Goal: Information Seeking & Learning: Learn about a topic

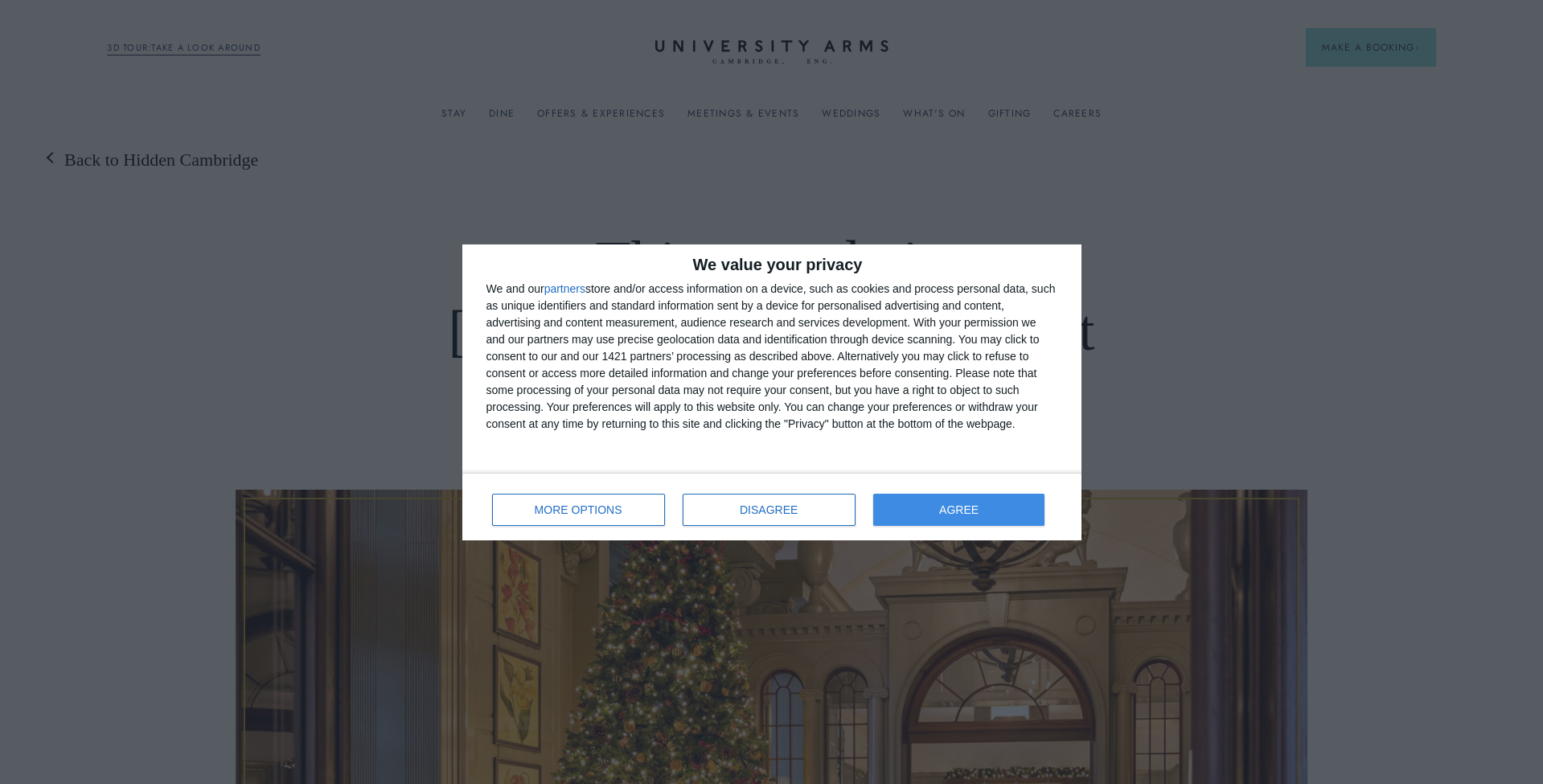
click at [957, 513] on span "AGREE" at bounding box center [958, 509] width 40 height 11
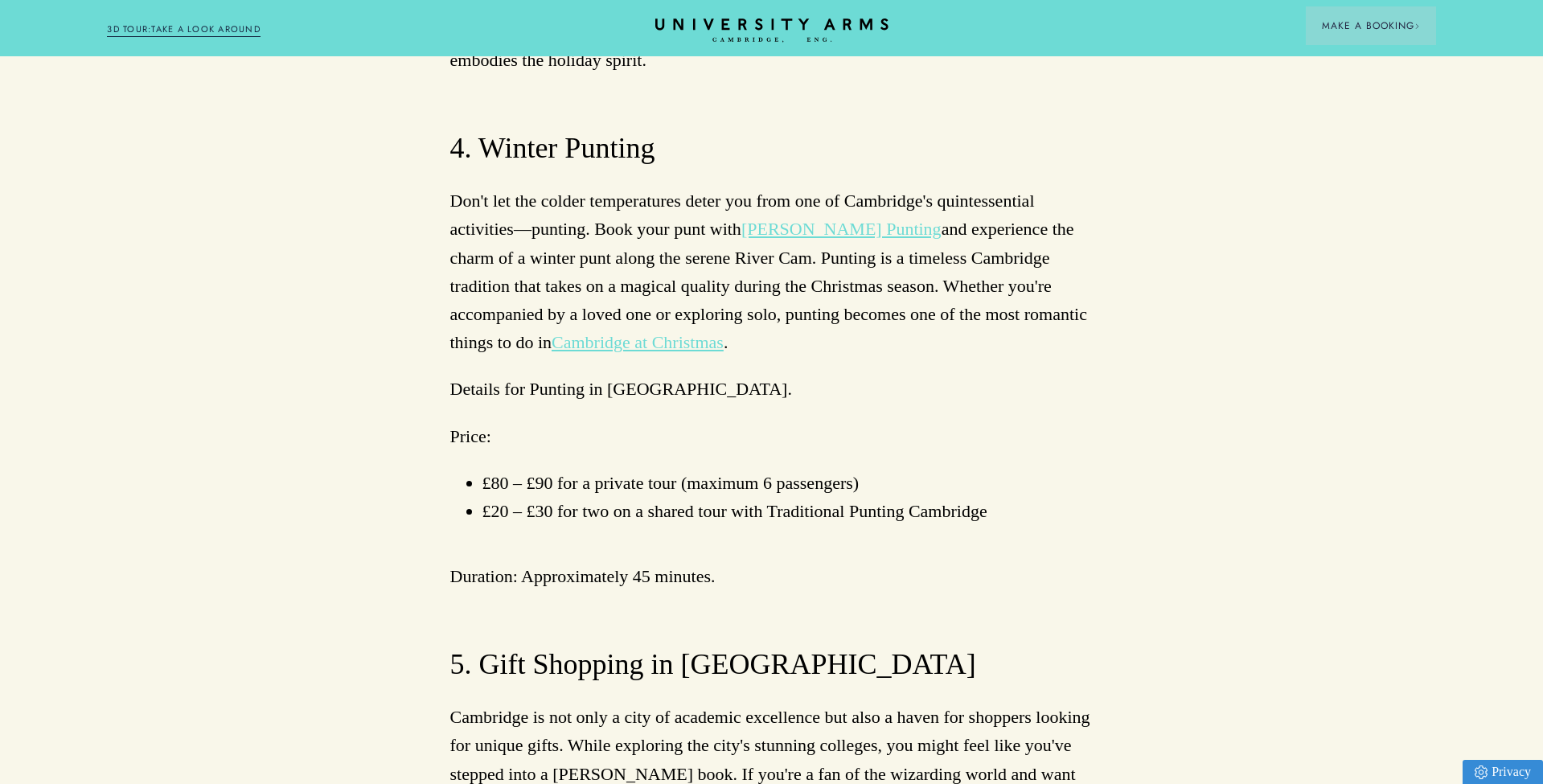
scroll to position [6145, 0]
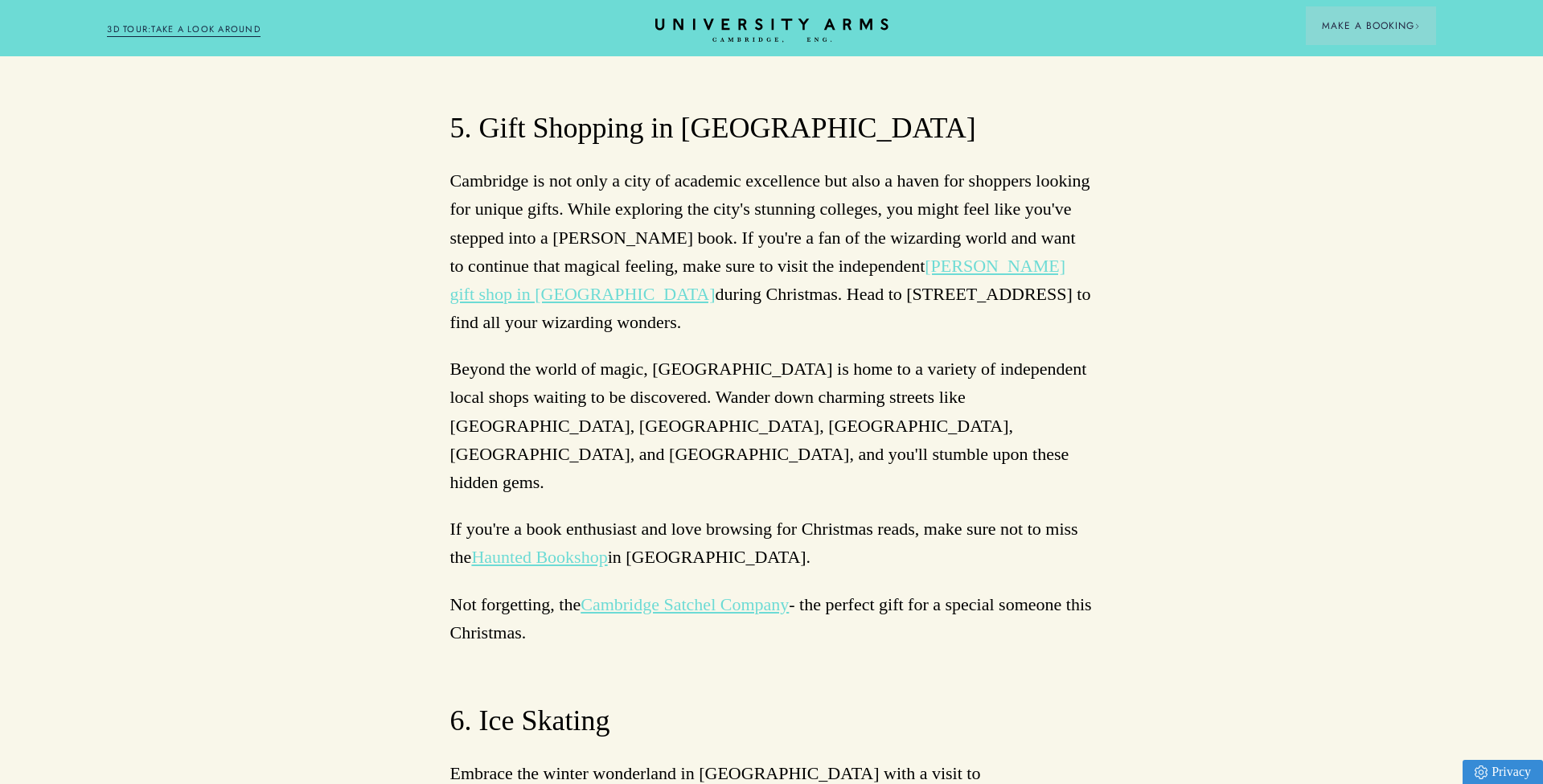
scroll to position [6680, 0]
click at [711, 592] on link "Cambridge Satchel Company" at bounding box center [684, 602] width 208 height 20
click at [859, 783] on link "Cambridge Ice Arena on Newmarket Road" at bounding box center [664, 800] width 387 height 20
click at [546, 545] on link "Haunted Bookshop" at bounding box center [539, 555] width 136 height 20
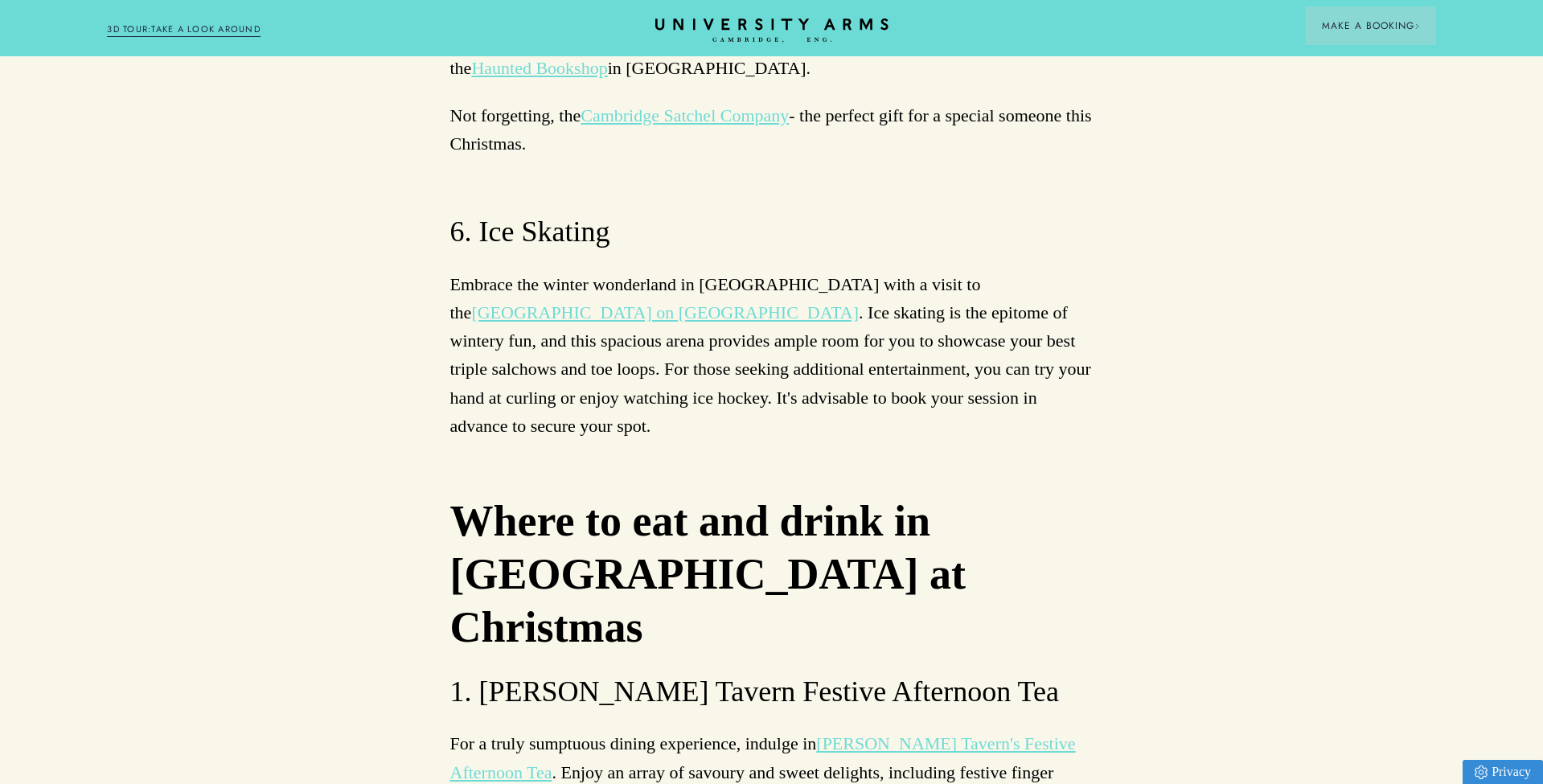
scroll to position [7168, 0]
click at [919, 733] on link "Parker's Tavern's Festive Afternoon Tea" at bounding box center [763, 756] width 625 height 48
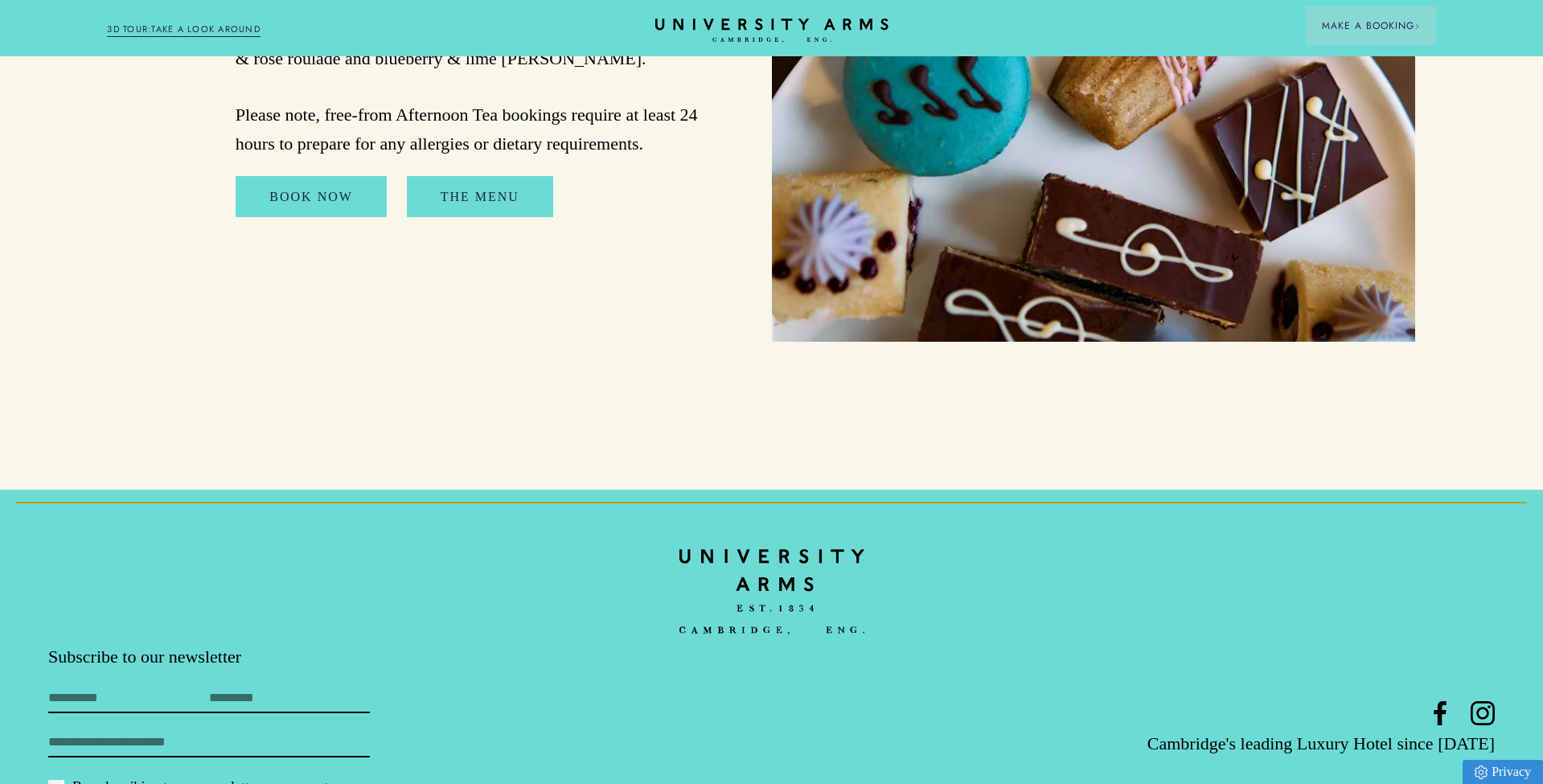
scroll to position [2446, 0]
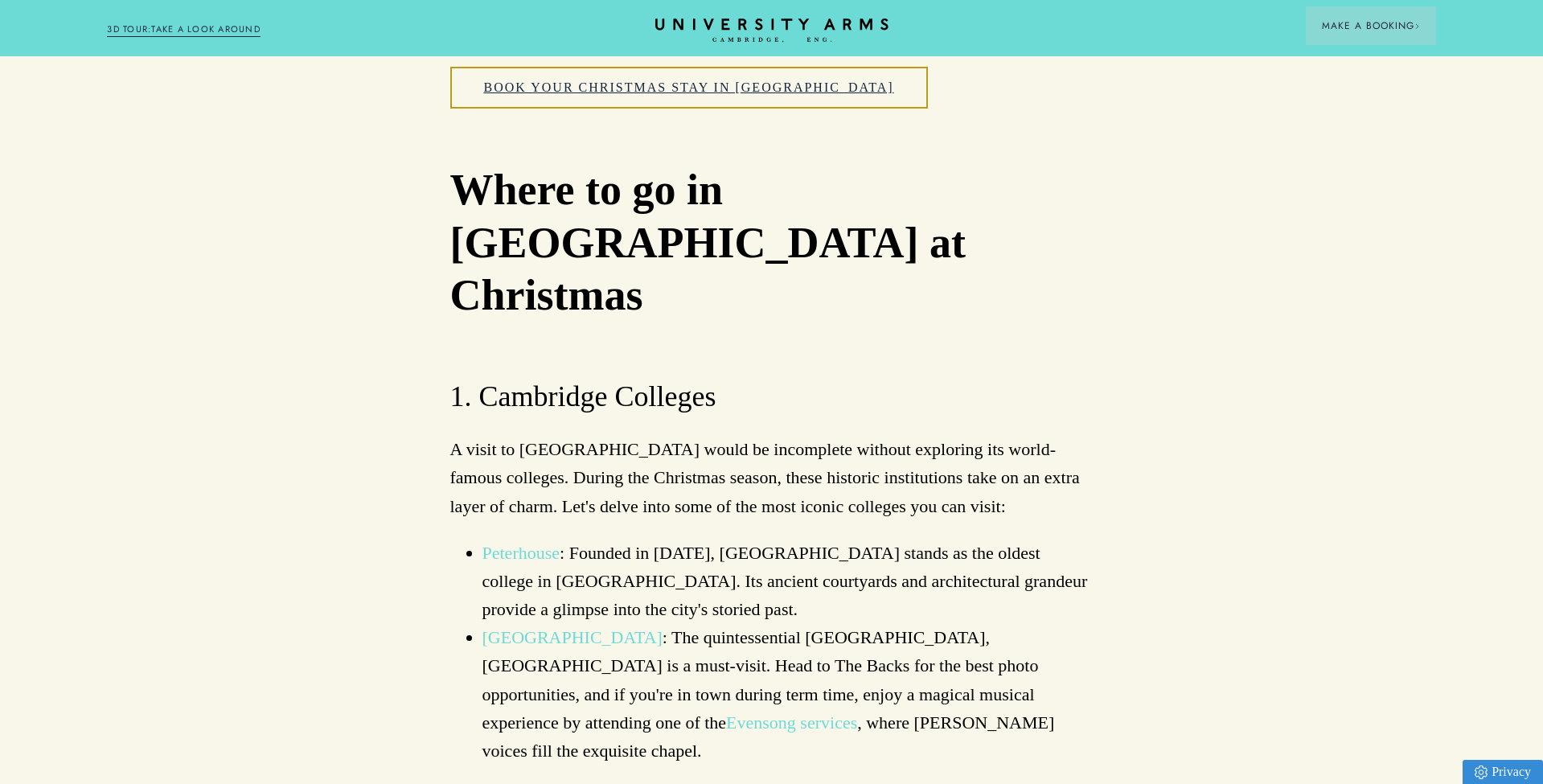
scroll to position [1549, 0]
click at [516, 541] on link "Peterhouse" at bounding box center [521, 551] width 78 height 20
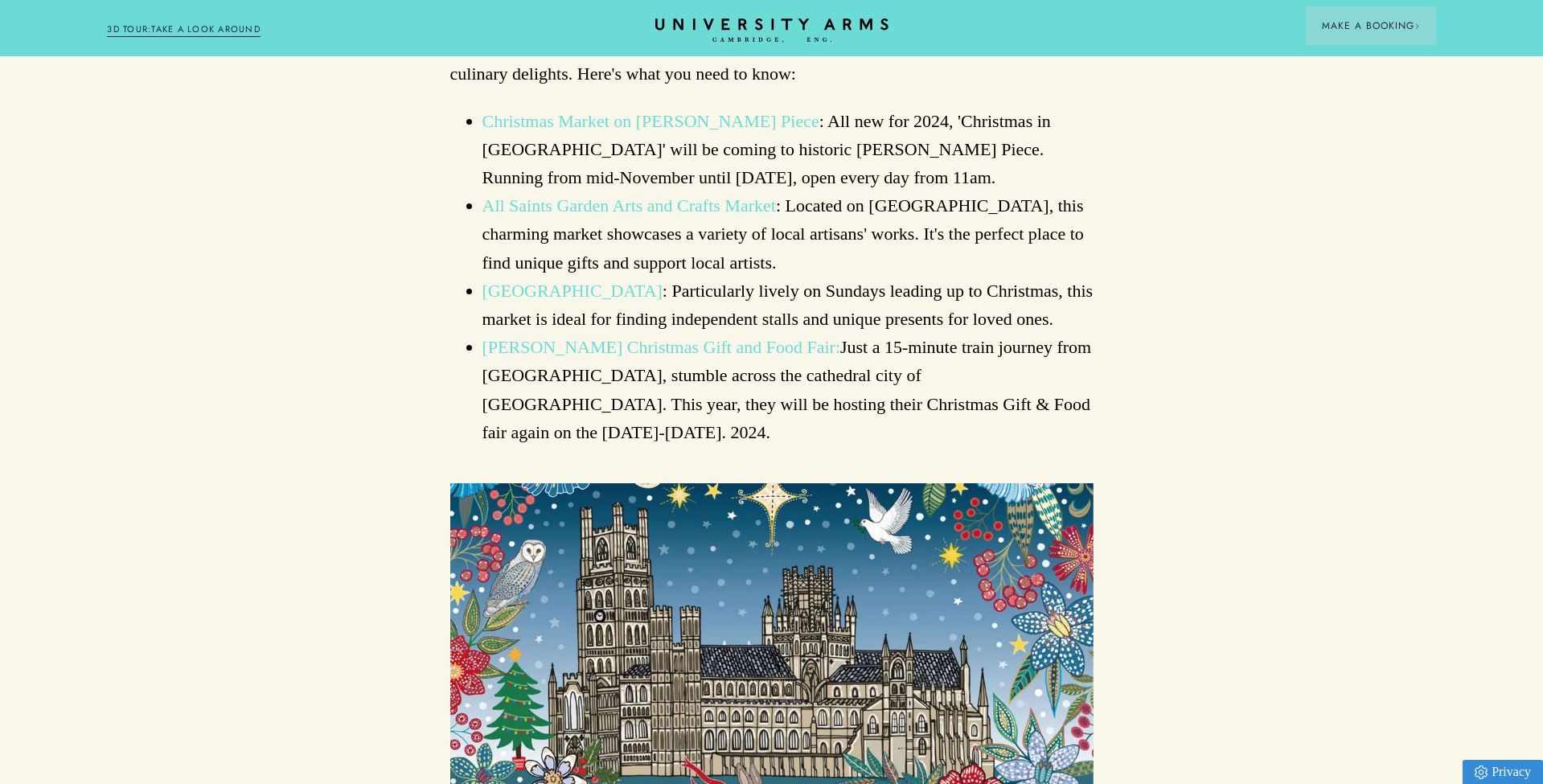
scroll to position [2254, 0]
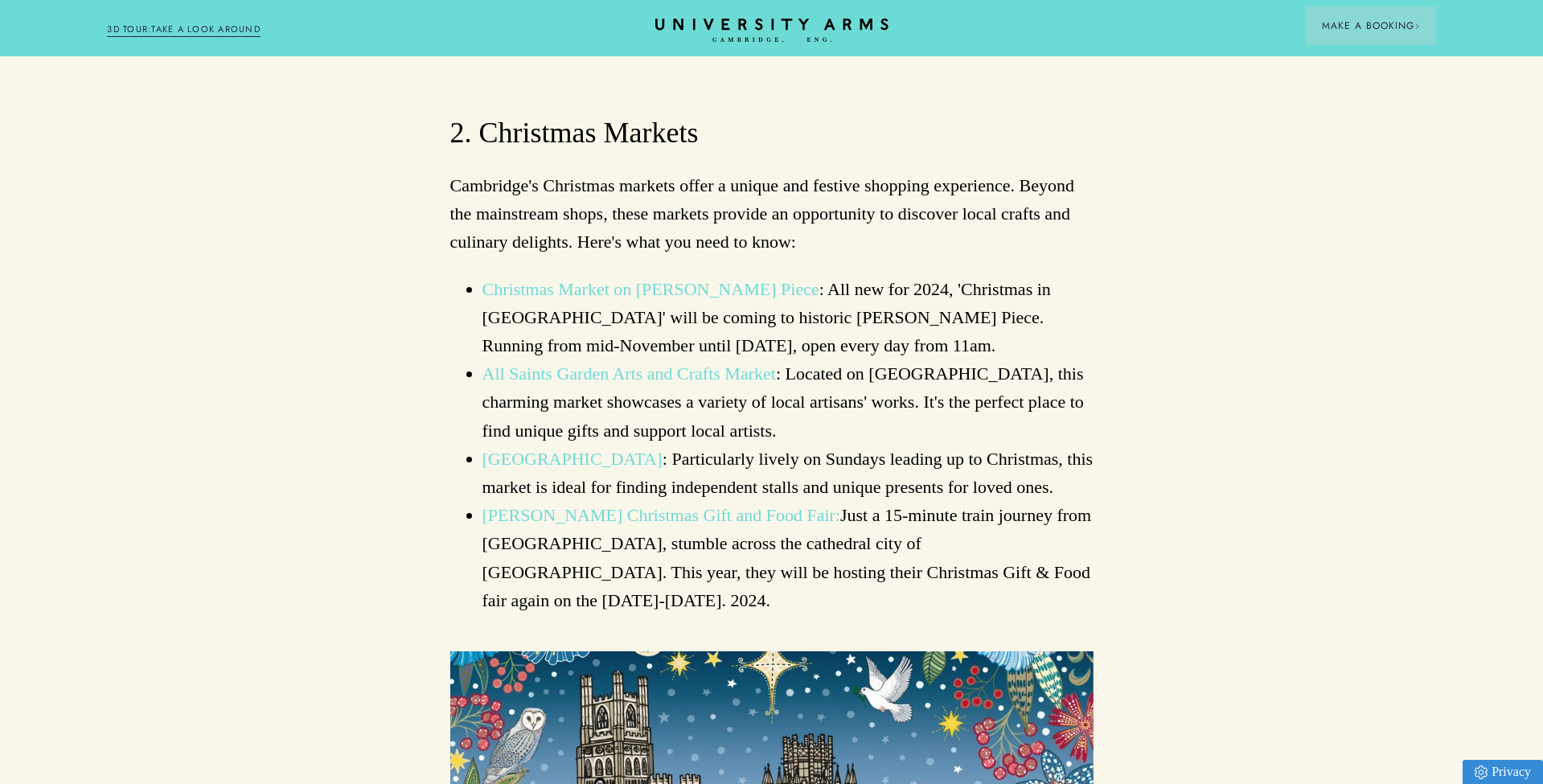
click at [642, 505] on link "[PERSON_NAME] Christmas Gift and Food Fair:" at bounding box center [662, 515] width 359 height 20
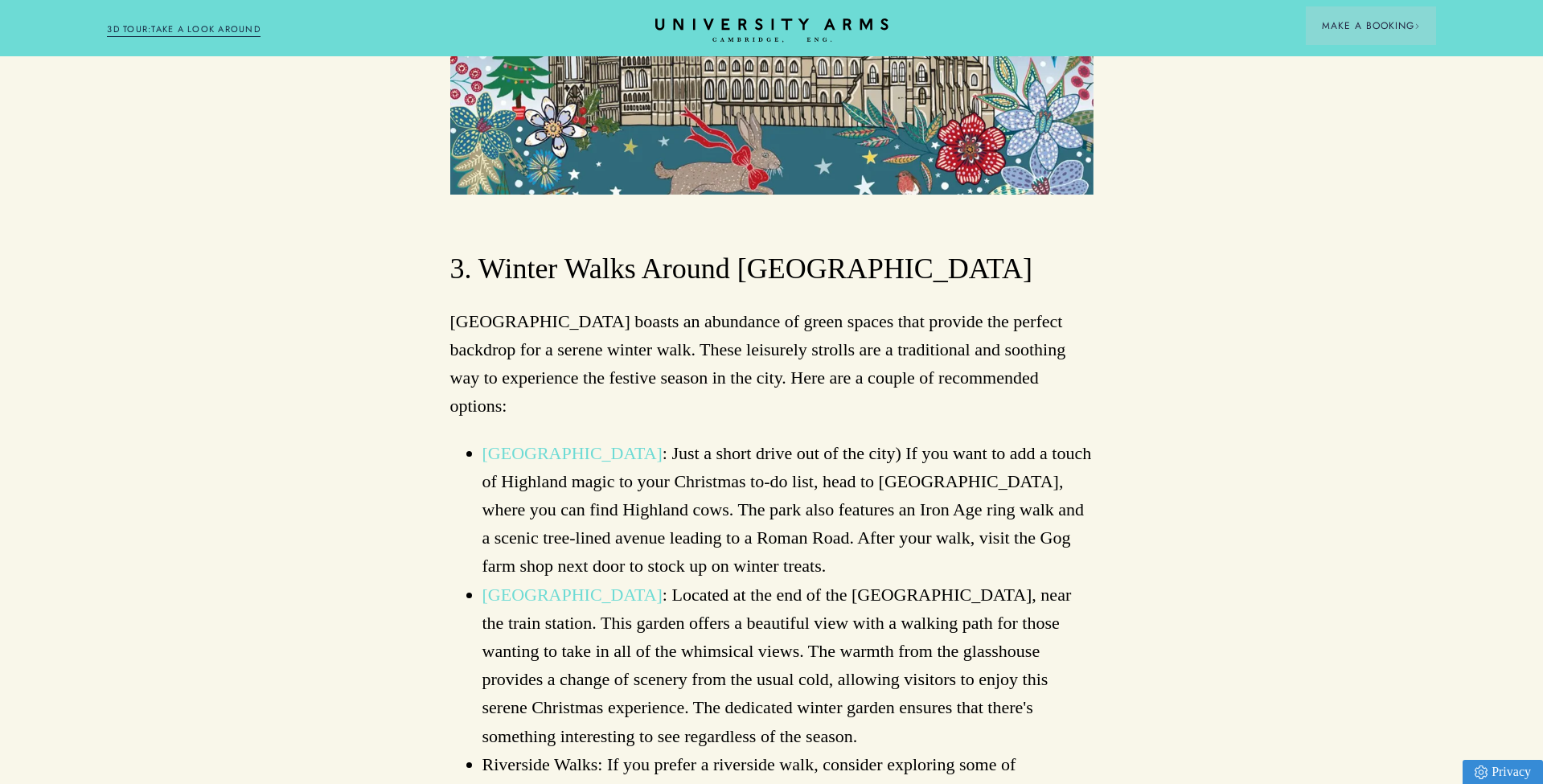
scroll to position [3073, 0]
click at [598, 442] on link "Wandlebury Country Park" at bounding box center [573, 452] width 180 height 20
click at [575, 584] on link "[GEOGRAPHIC_DATA]" at bounding box center [573, 594] width 180 height 20
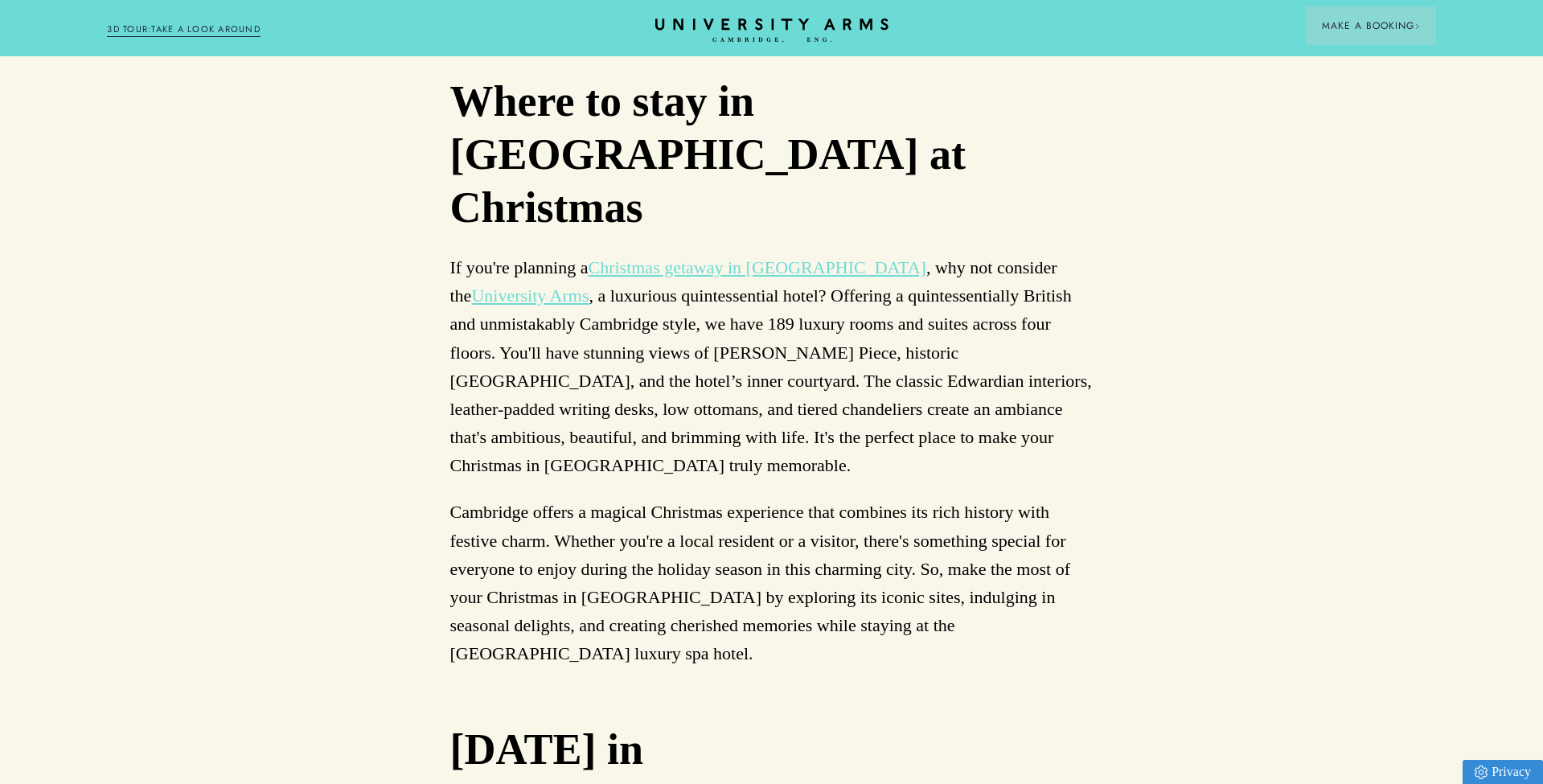
scroll to position [9368, 0]
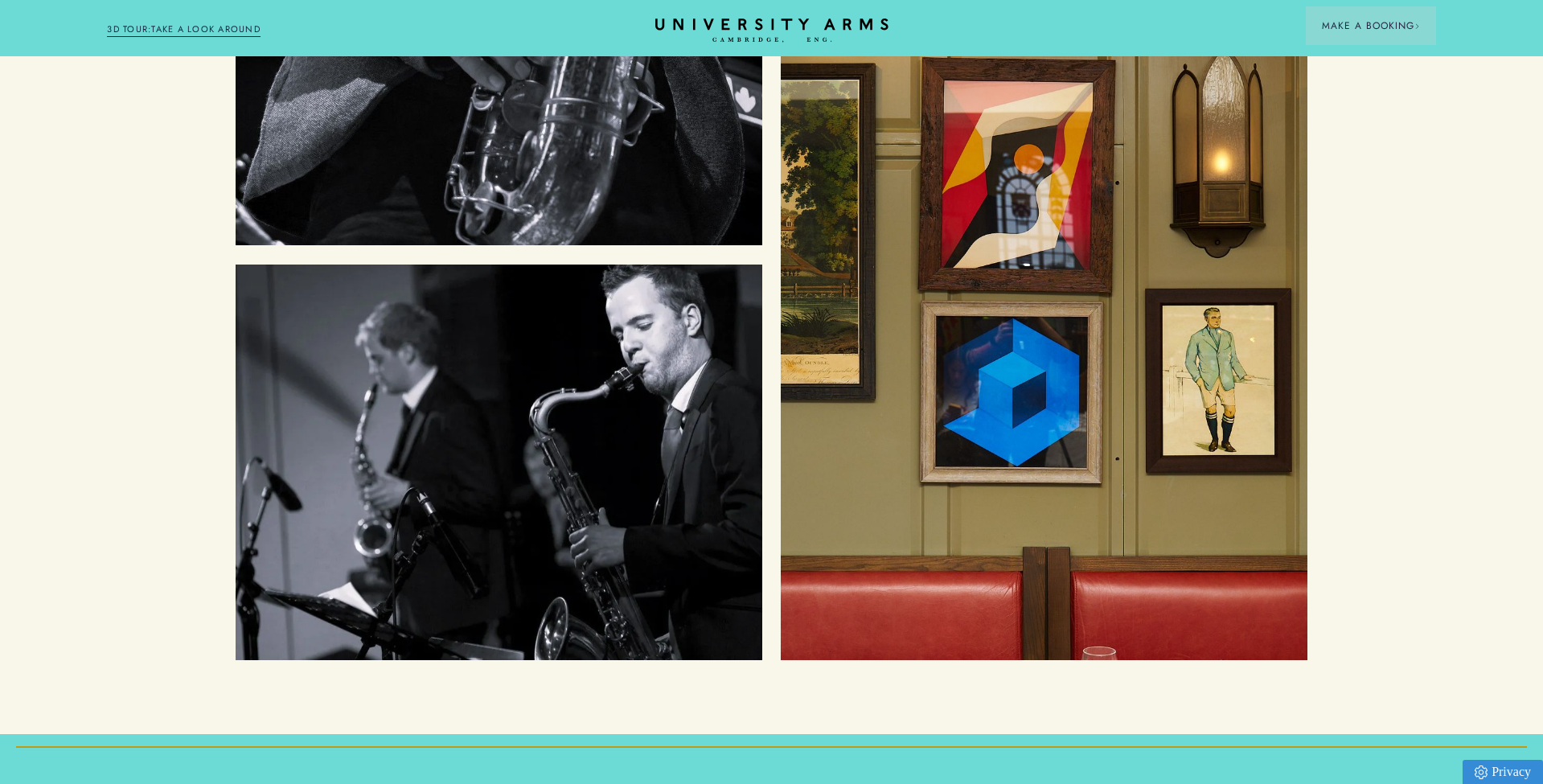
scroll to position [3642, 0]
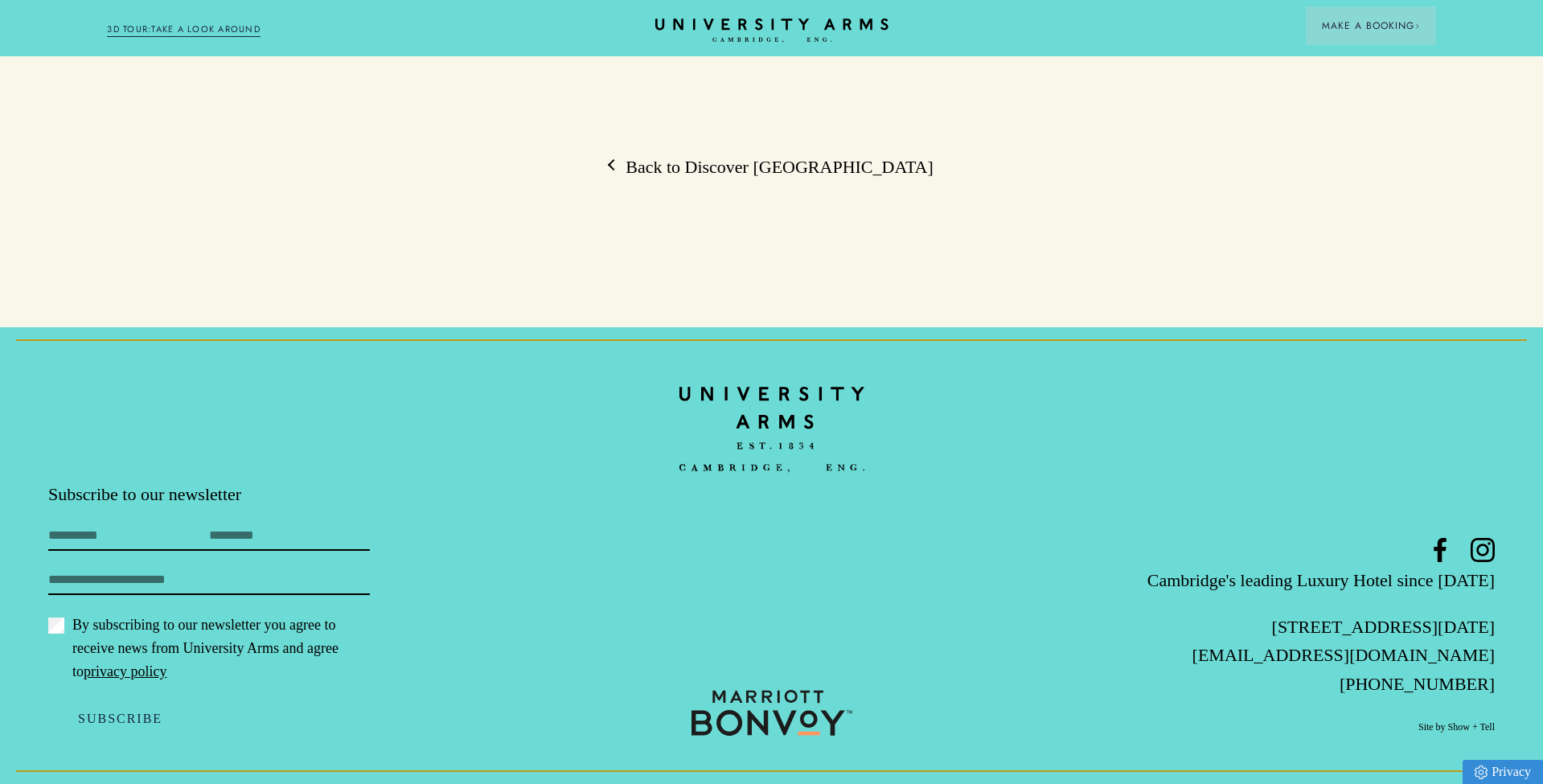
scroll to position [2364, 0]
